Goal: Complete application form

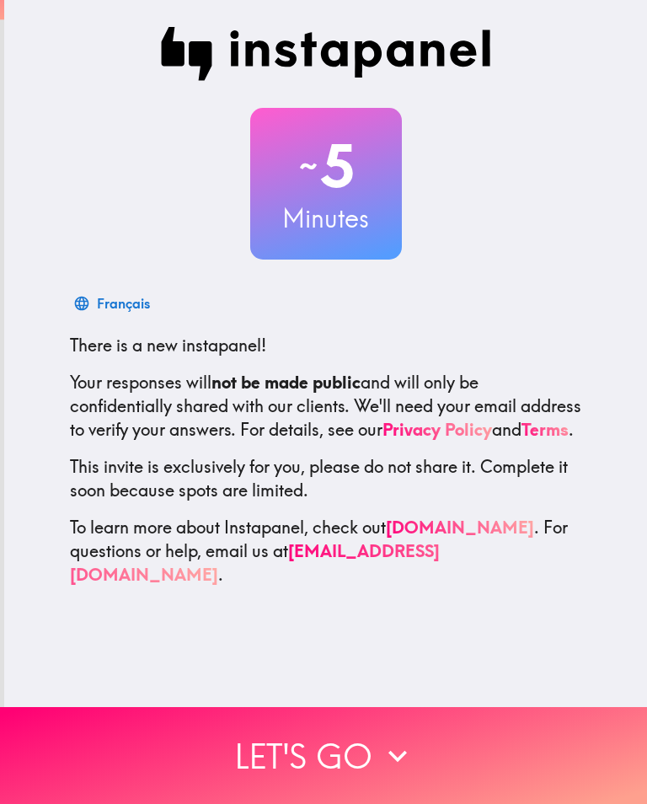
click at [339, 750] on button "Let's go" at bounding box center [323, 755] width 647 height 97
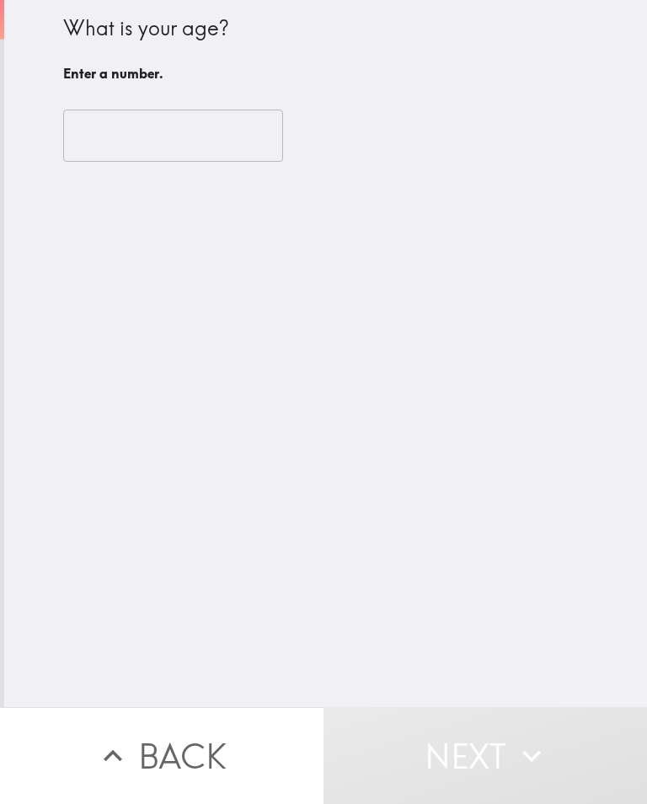
click at [192, 136] on input "number" at bounding box center [173, 136] width 220 height 52
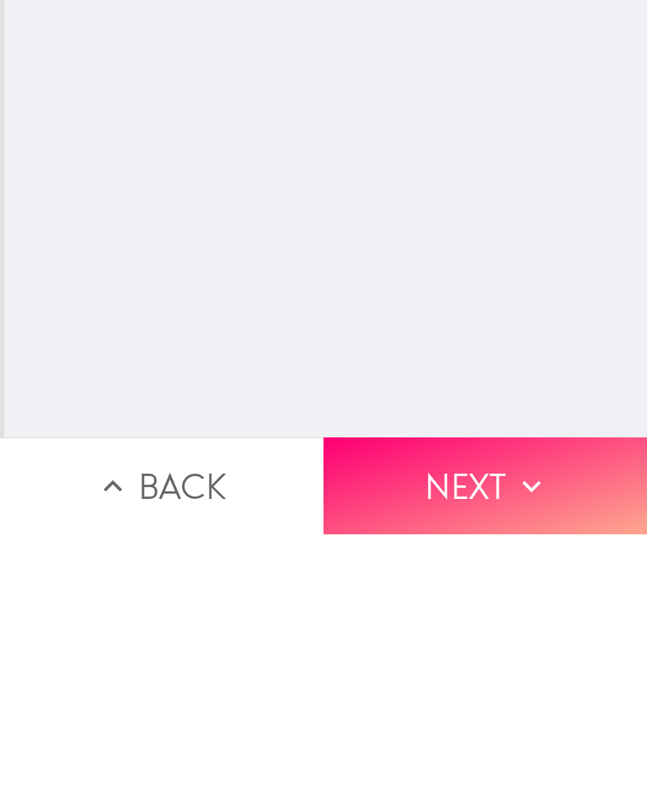
type input "60"
click at [512, 707] on button "Next" at bounding box center [486, 755] width 324 height 97
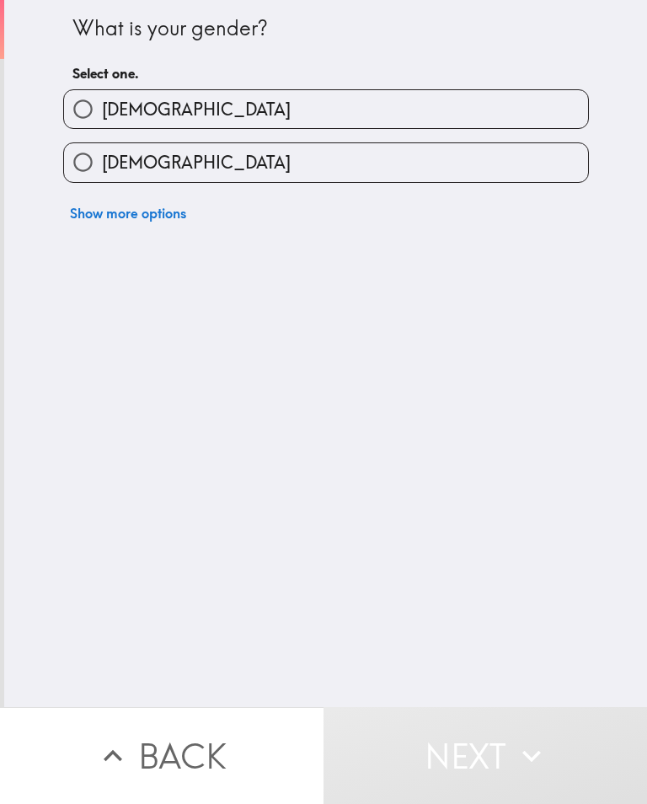
click at [89, 171] on input "[DEMOGRAPHIC_DATA]" at bounding box center [83, 162] width 38 height 38
radio input "true"
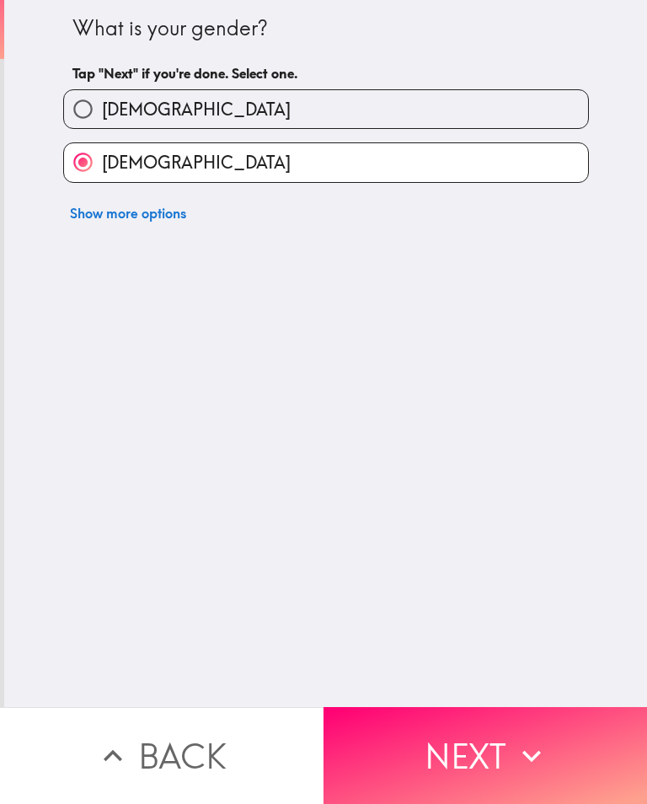
click at [499, 722] on button "Next" at bounding box center [486, 755] width 324 height 97
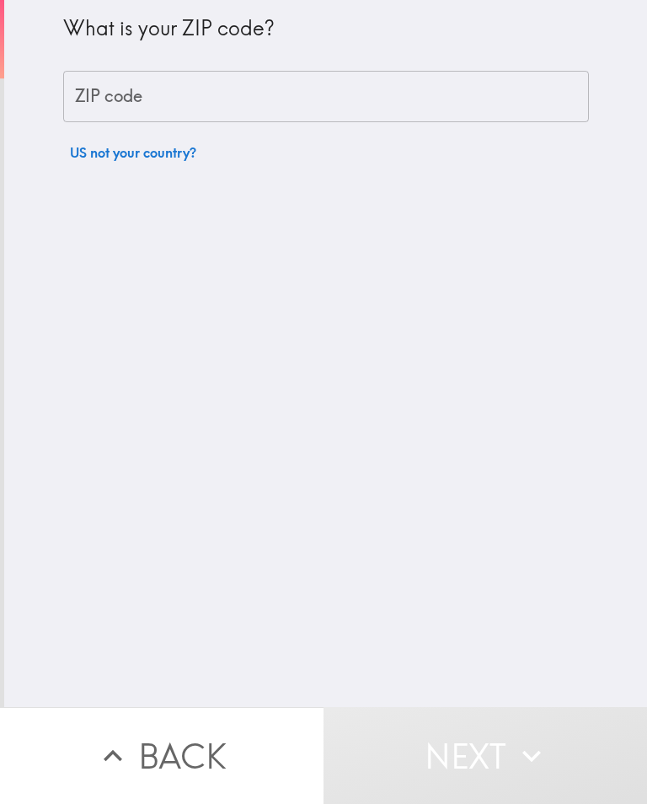
click at [330, 109] on input "ZIP code" at bounding box center [326, 97] width 526 height 52
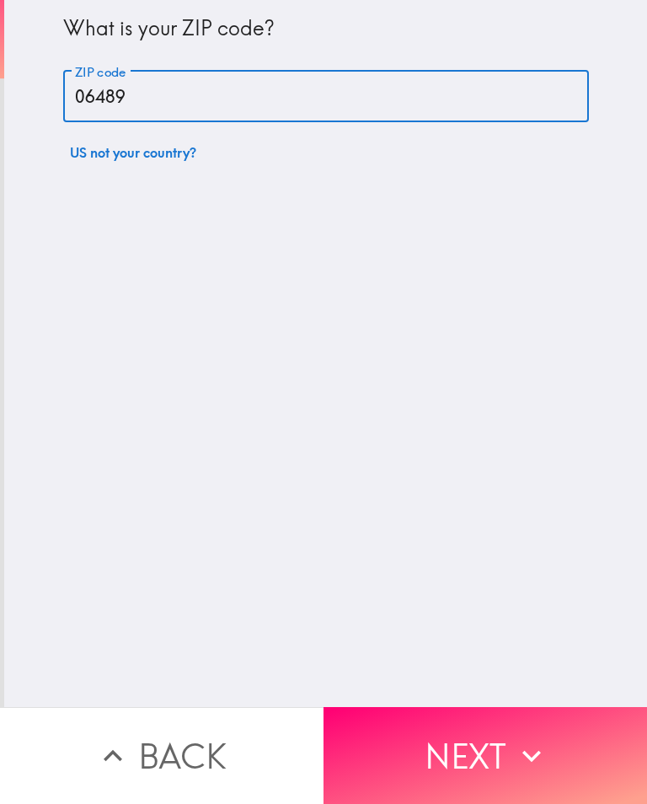
type input "06489"
click at [440, 378] on div "What is your ZIP code? ZIP code 06489 ZIP code US not your country?" at bounding box center [325, 353] width 643 height 707
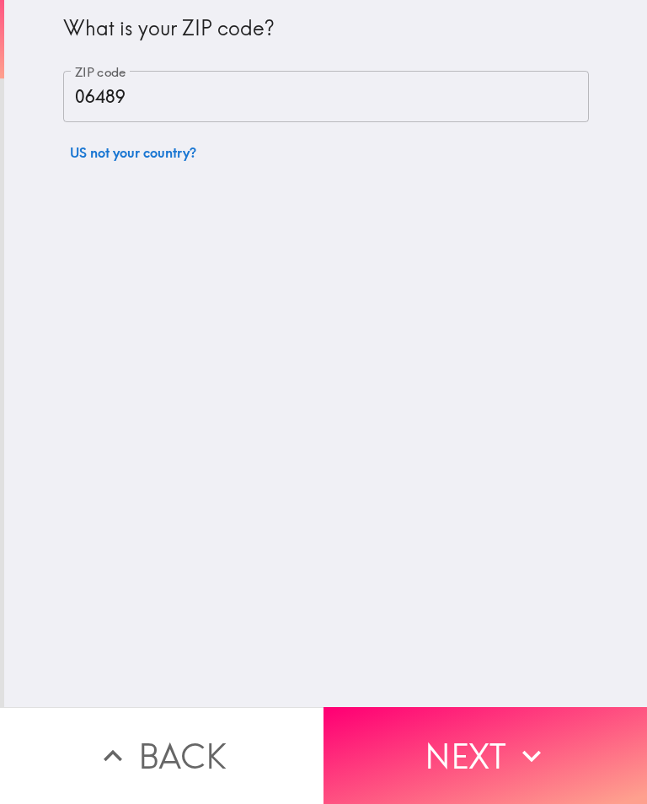
click at [435, 732] on button "Next" at bounding box center [486, 755] width 324 height 97
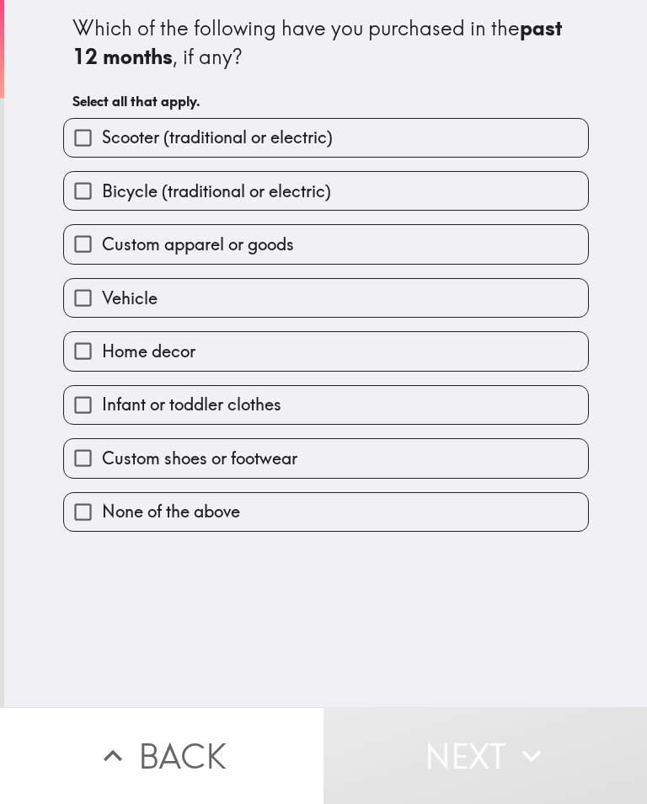
click at [89, 246] on input "Custom apparel or goods" at bounding box center [83, 244] width 38 height 38
checkbox input "true"
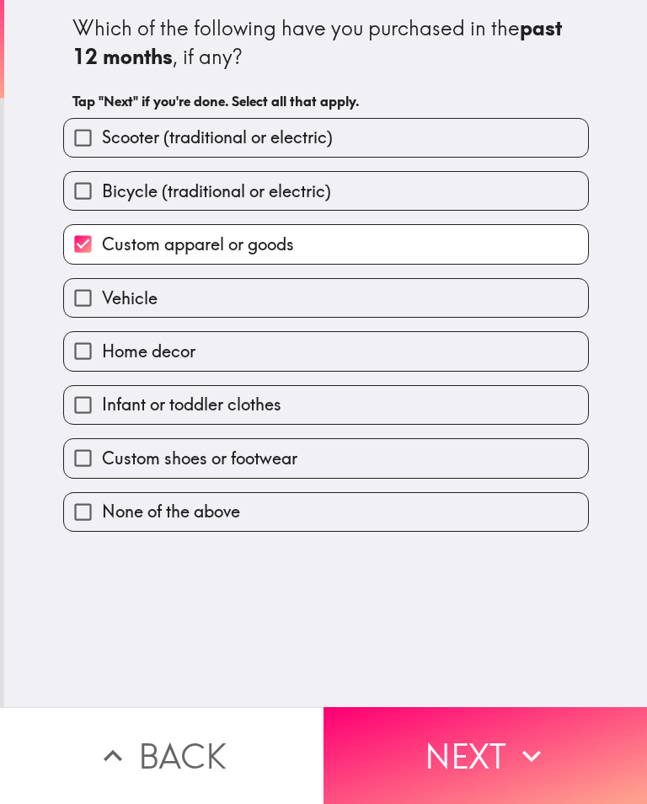
click at [77, 363] on input "Home decor" at bounding box center [83, 351] width 38 height 38
checkbox input "true"
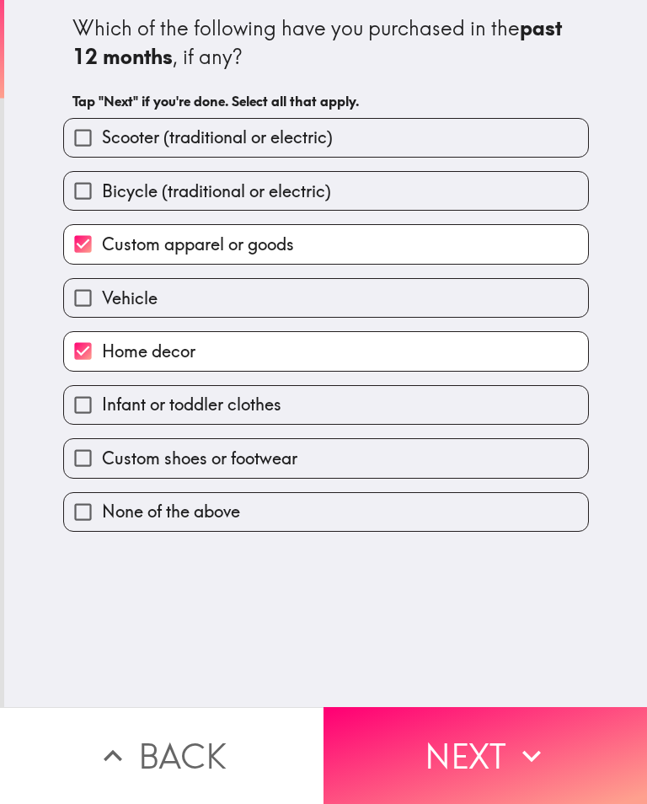
click at [79, 471] on input "Custom shoes or footwear" at bounding box center [83, 458] width 38 height 38
checkbox input "true"
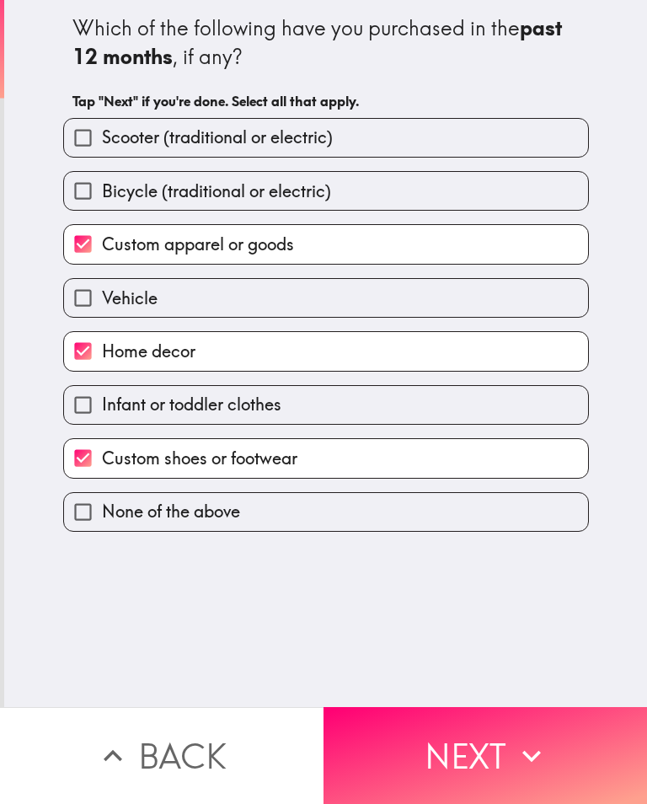
click at [495, 755] on button "Next" at bounding box center [486, 755] width 324 height 97
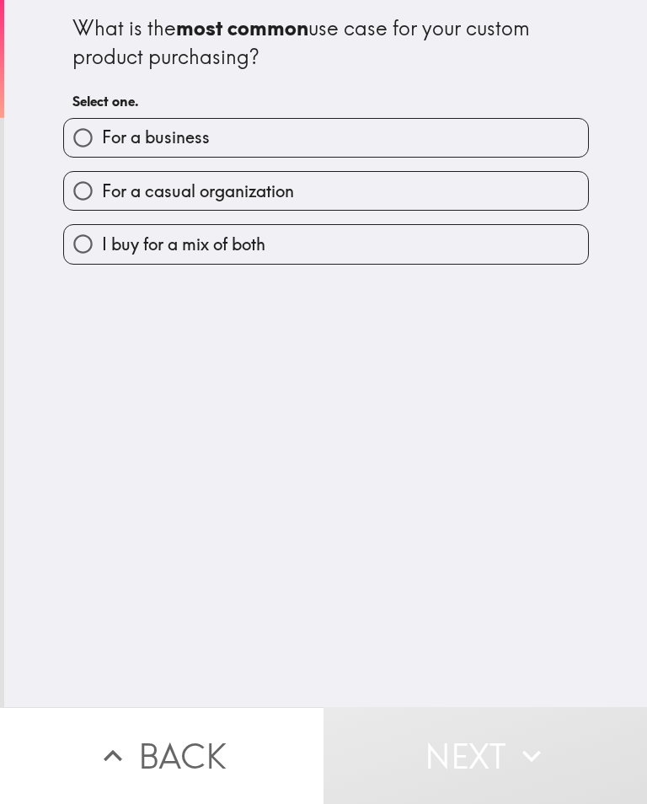
click at [91, 194] on input "For a casual organization" at bounding box center [83, 191] width 38 height 38
radio input "true"
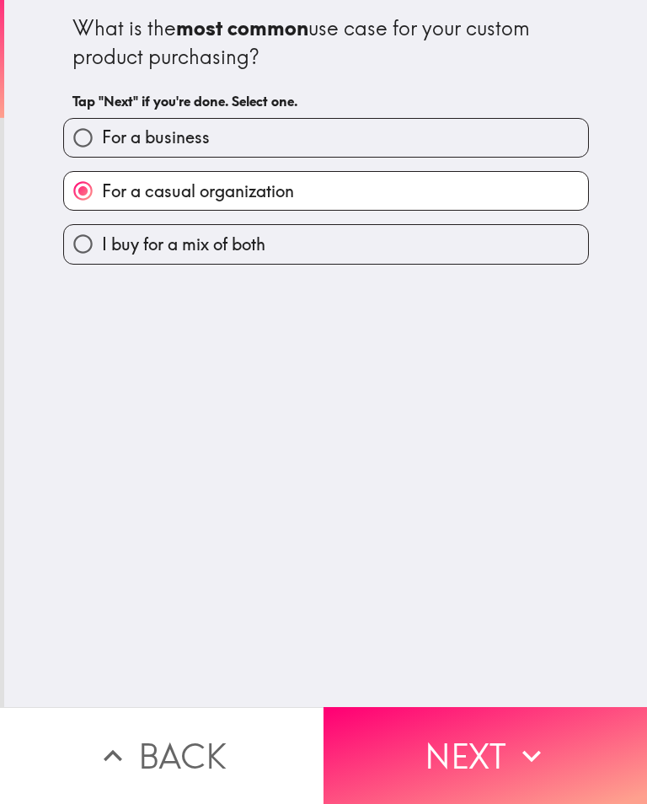
click at [495, 716] on button "Next" at bounding box center [486, 755] width 324 height 97
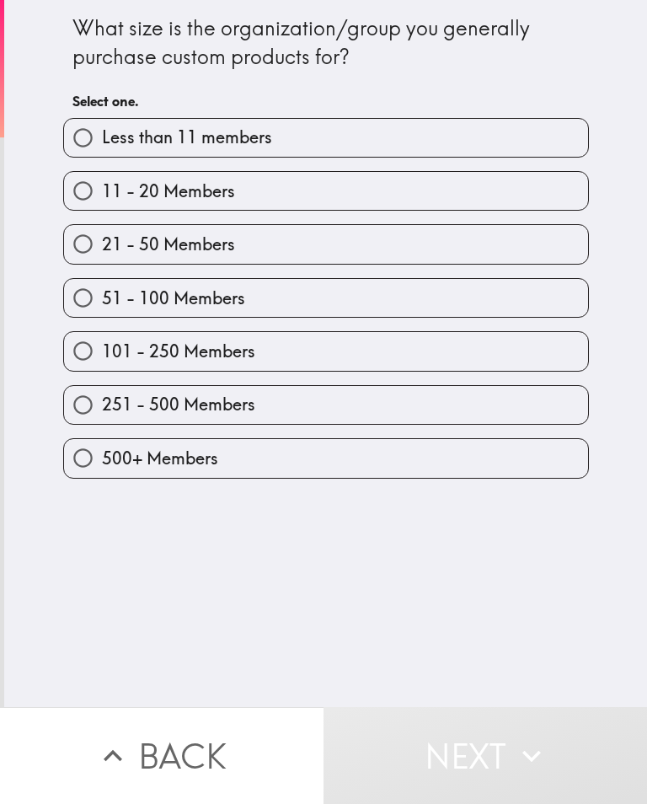
click at [66, 137] on input "Less than 11 members" at bounding box center [83, 138] width 38 height 38
radio input "true"
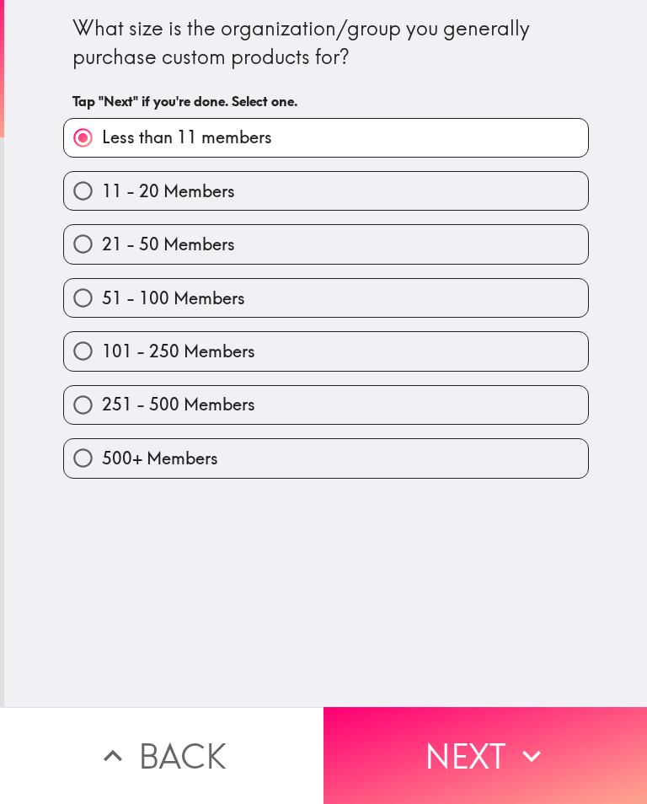
click at [459, 709] on button "Next" at bounding box center [486, 755] width 324 height 97
